Goal: Task Accomplishment & Management: Manage account settings

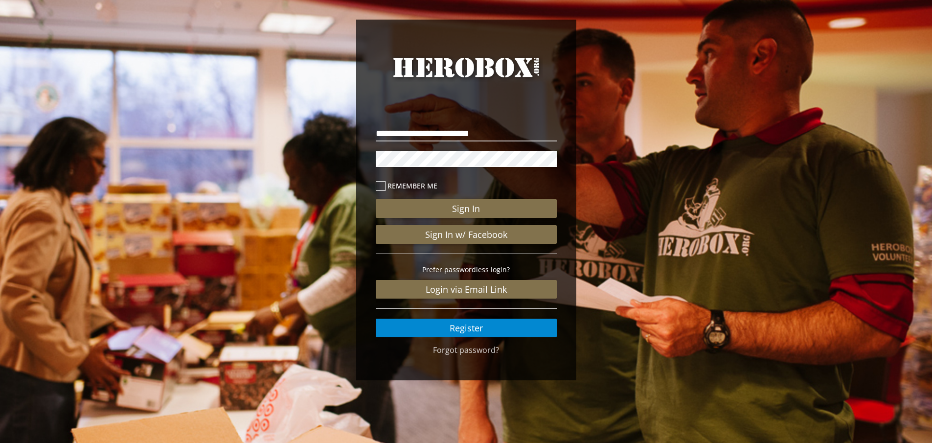
type input "**********"
click at [376, 199] on button "Sign In" at bounding box center [466, 208] width 181 height 19
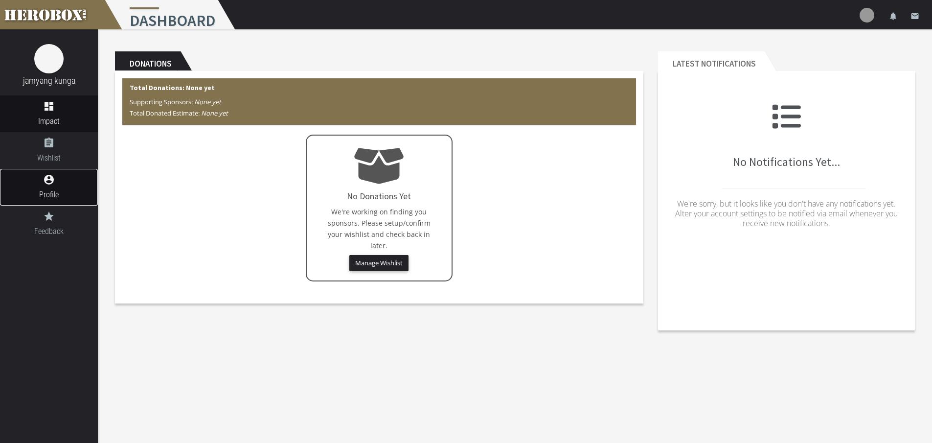
click at [45, 190] on span "Profile" at bounding box center [49, 194] width 98 height 12
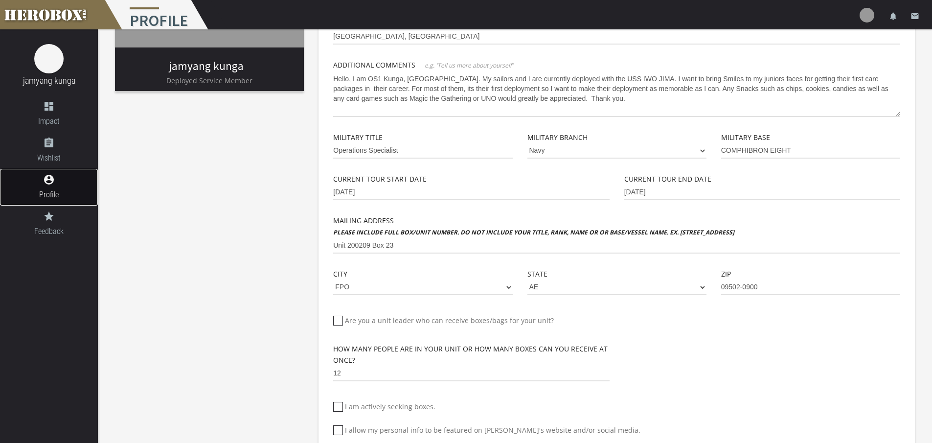
scroll to position [196, 0]
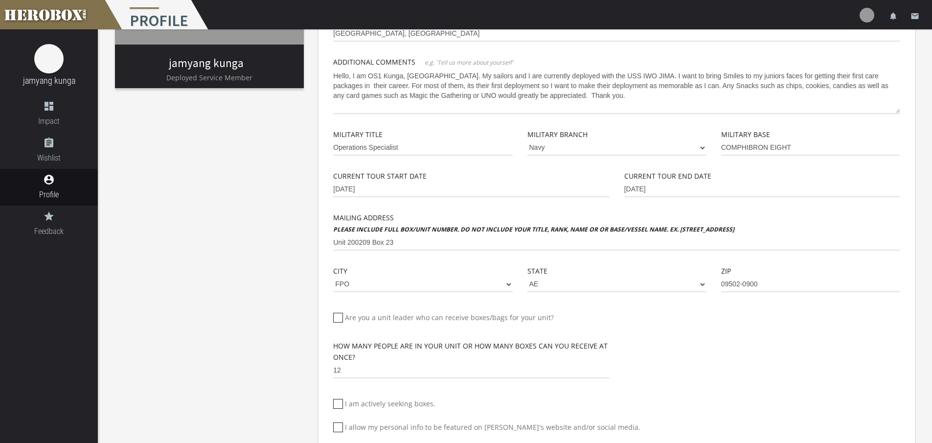
click at [333, 239] on div "First Name [GEOGRAPHIC_DATA] Last Name kunga Phone Email [EMAIL_ADDRESS][DOMAIN…" at bounding box center [616, 195] width 581 height 611
click at [333, 243] on div "First Name [GEOGRAPHIC_DATA] Last Name kunga Phone Email [EMAIL_ADDRESS][DOMAIN…" at bounding box center [616, 195] width 581 height 611
click at [335, 242] on input "Unit 200209 Box 23" at bounding box center [616, 243] width 567 height 16
click at [334, 242] on input "Unit 200209 Box 23" at bounding box center [616, 243] width 567 height 16
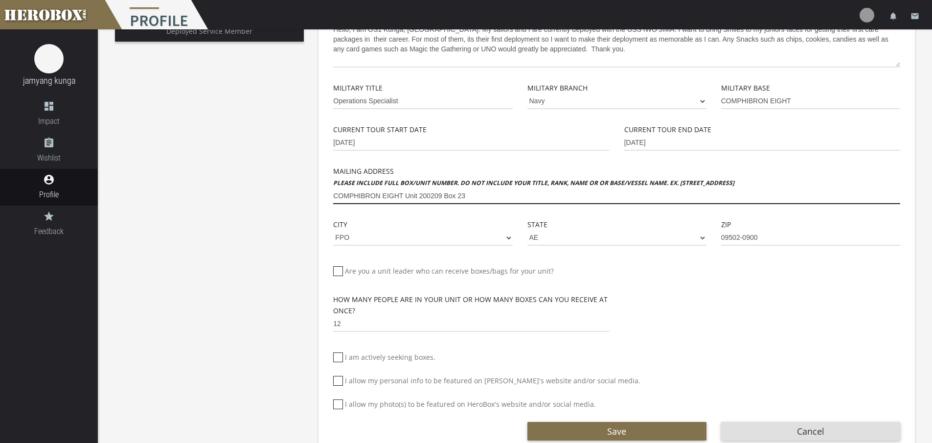
scroll to position [267, 0]
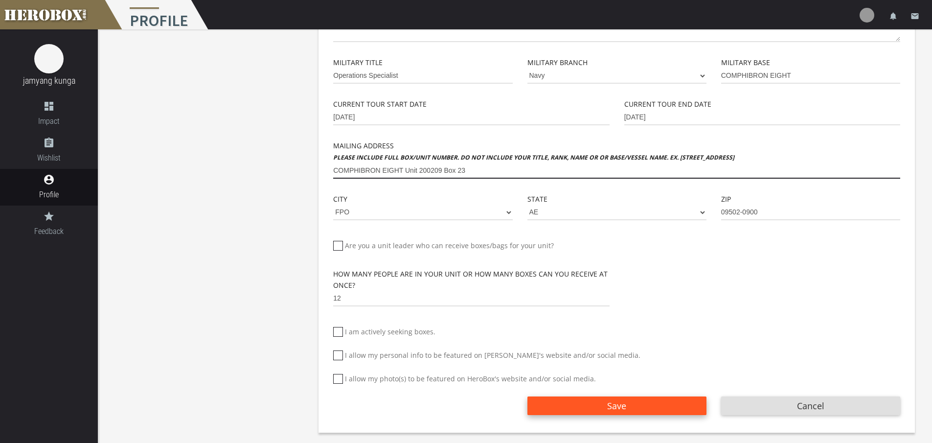
type input "COMPHIBRON EIGHT Unit 200209 Box 23"
click at [622, 405] on span "Save" at bounding box center [616, 406] width 19 height 12
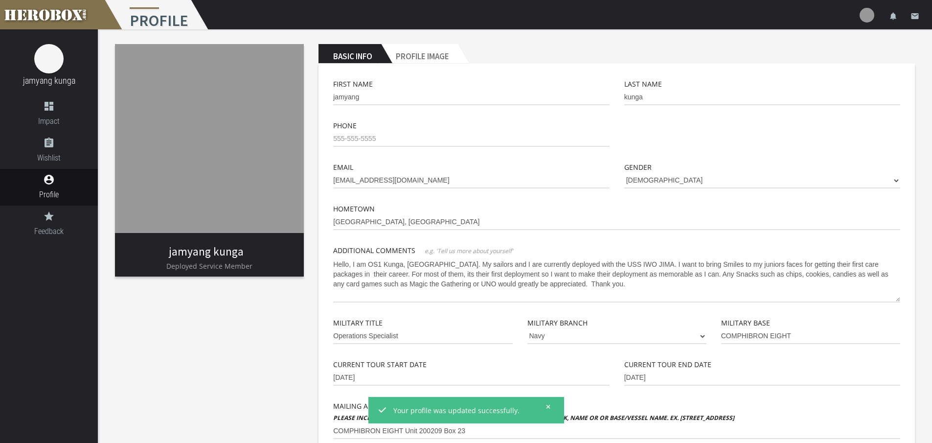
scroll to position [0, 0]
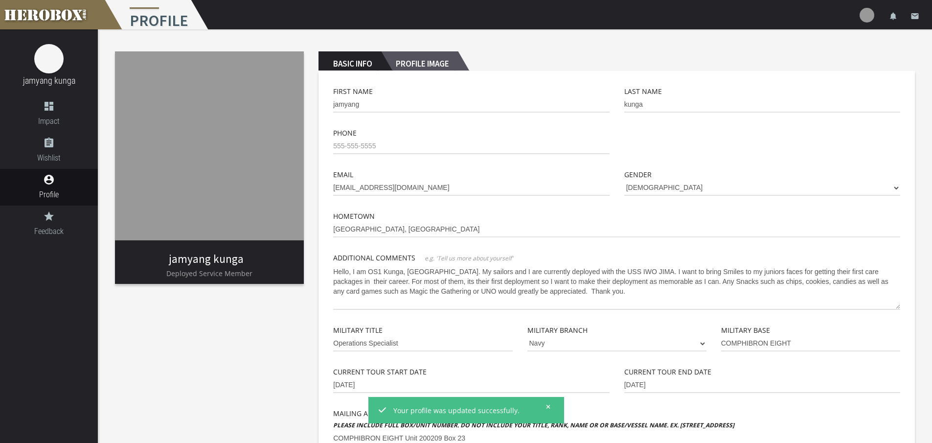
click at [426, 59] on h2 "Profile Image" at bounding box center [419, 61] width 77 height 20
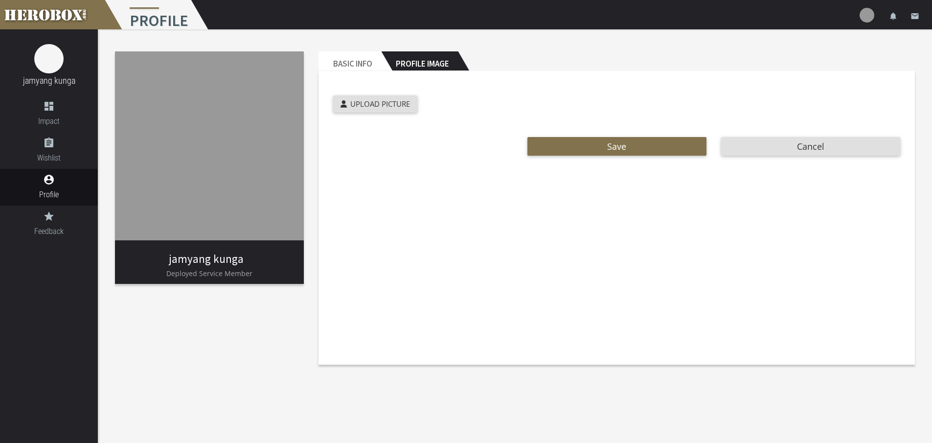
click at [398, 113] on div "Cropped Preview: Upload Picture" at bounding box center [568, 106] width 485 height 22
click at [398, 102] on span "Upload Picture" at bounding box center [380, 104] width 60 height 10
click at [398, 102] on input "Upload Picture" at bounding box center [398, 100] width 130 height 11
type input "**********"
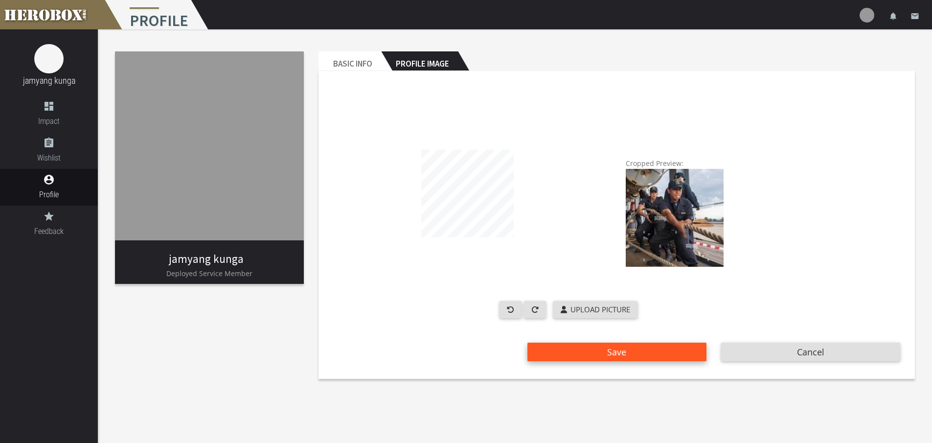
click at [619, 351] on span "Save" at bounding box center [616, 352] width 19 height 12
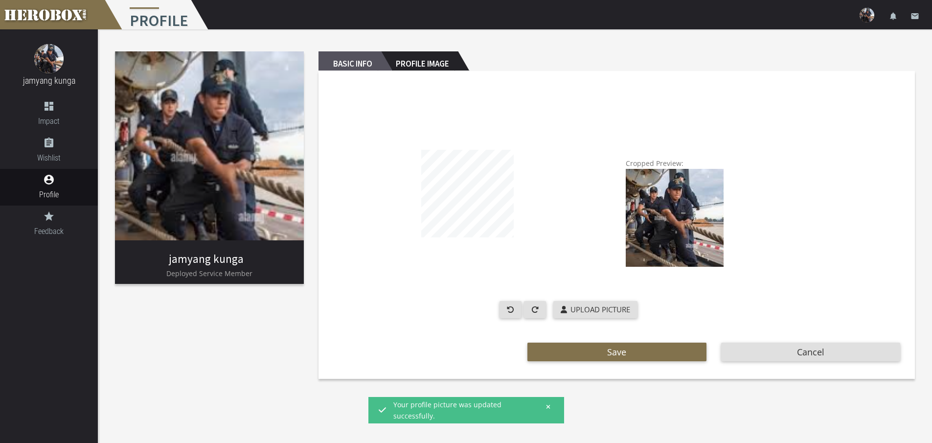
click at [339, 56] on h2 "Basic Info" at bounding box center [349, 61] width 63 height 20
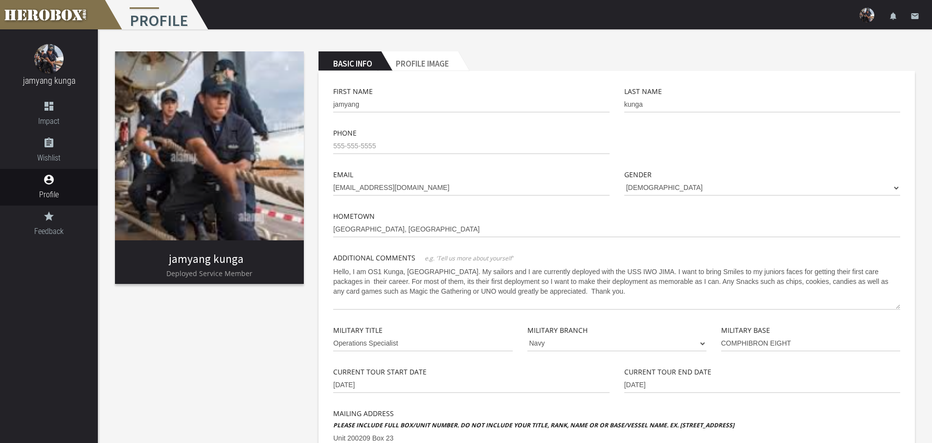
click at [246, 182] on img at bounding box center [209, 145] width 189 height 189
click at [424, 64] on h2 "Profile Image" at bounding box center [419, 61] width 77 height 20
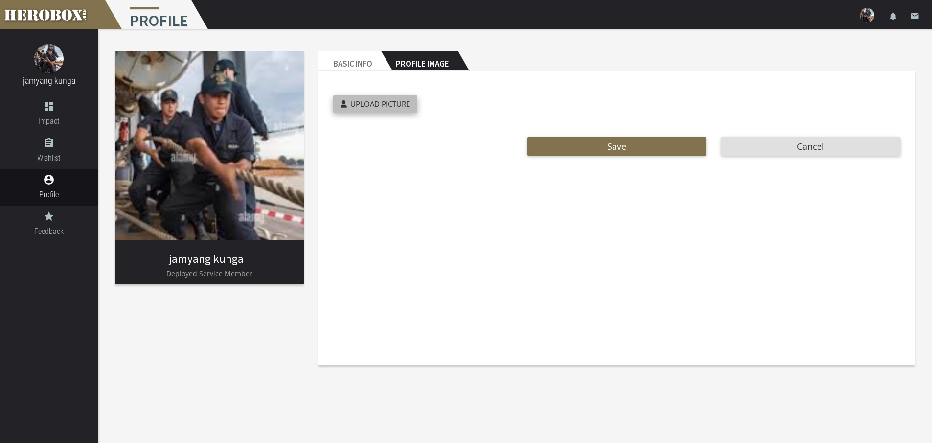
click at [375, 104] on span "Upload Picture" at bounding box center [380, 104] width 60 height 10
click at [375, 104] on input "Upload Picture" at bounding box center [398, 100] width 130 height 11
type input "**********"
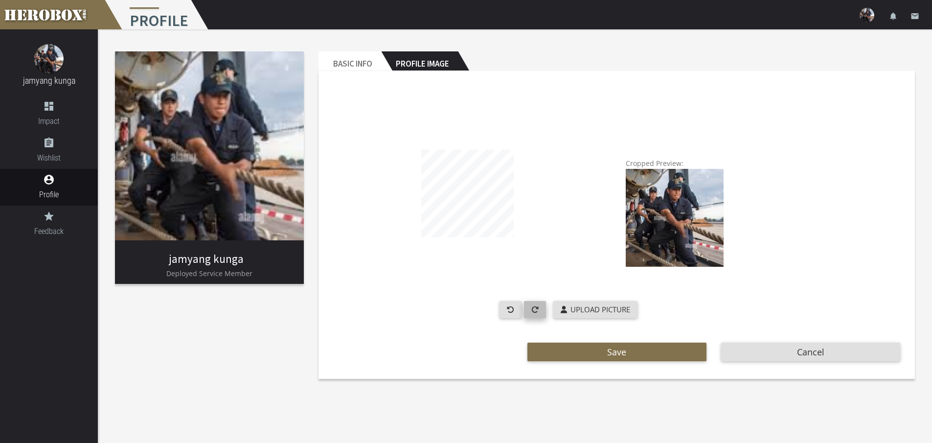
click at [529, 312] on button "button" at bounding box center [535, 309] width 22 height 17
